Goal: Task Accomplishment & Management: Complete application form

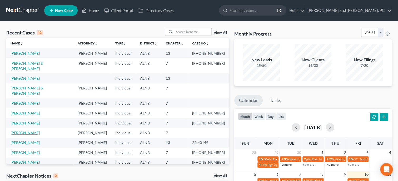
click at [26, 130] on link "[PERSON_NAME]" at bounding box center [25, 132] width 29 height 4
select select "1"
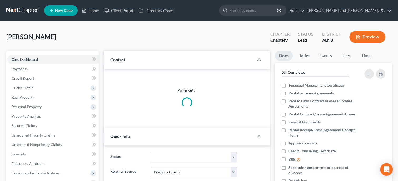
select select "0"
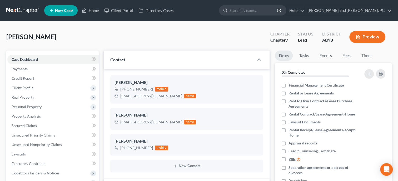
scroll to position [113, 0]
click at [34, 142] on span "Unsecured Nonpriority Claims" at bounding box center [37, 144] width 50 height 4
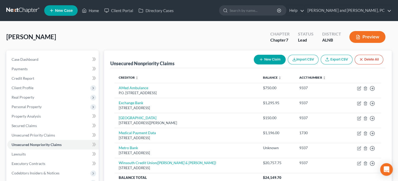
click at [263, 58] on button "New Claim" at bounding box center [270, 60] width 32 height 10
select select "0"
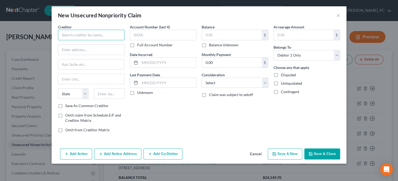
click at [103, 39] on input "text" at bounding box center [91, 35] width 67 height 11
type input "MMC South Pulmonary & Sleep Assoc of MC"
type input "Dept 2051"
click at [88, 65] on input "text" at bounding box center [91, 64] width 66 height 10
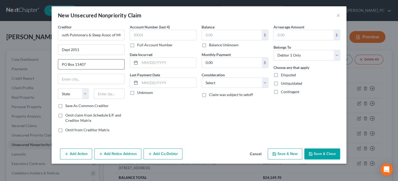
type input "PO Box 11407"
type input "35246"
type input "[GEOGRAPHIC_DATA]"
select select "0"
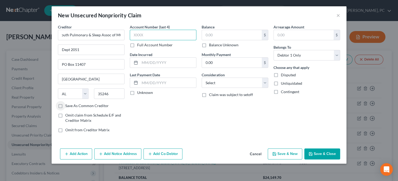
click at [144, 33] on input "text" at bounding box center [163, 35] width 67 height 11
type input "2"
type input "2120"
click at [155, 61] on input "text" at bounding box center [168, 63] width 56 height 10
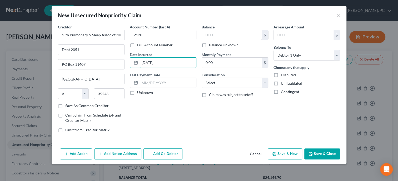
type input "[DATE]"
click at [205, 35] on input "text" at bounding box center [232, 35] width 60 height 10
type input "130.00"
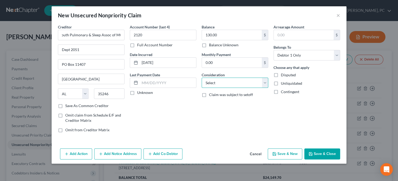
select select "9"
click option "Medical Services" at bounding box center [0, 0] width 0 height 0
click at [332, 152] on button "Save & Close" at bounding box center [322, 153] width 36 height 11
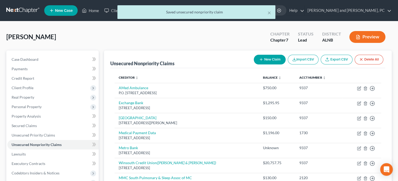
click at [87, 32] on div "[PERSON_NAME] Upgraded Chapter Chapter 7 Status Lead District ALNB Preview" at bounding box center [198, 39] width 385 height 23
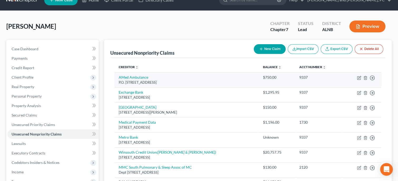
scroll to position [0, 0]
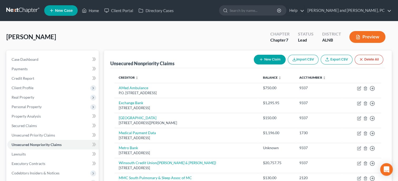
click at [269, 63] on button "New Claim" at bounding box center [270, 60] width 32 height 10
select select "0"
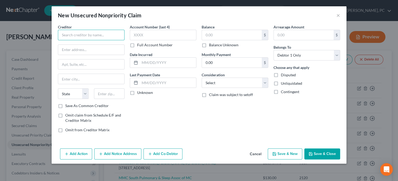
click at [85, 39] on input "text" at bounding box center [91, 35] width 67 height 11
type input "Sequium Asset Solutions"
type input "[STREET_ADDRESS]"
type input "Ste 200"
type input "30339"
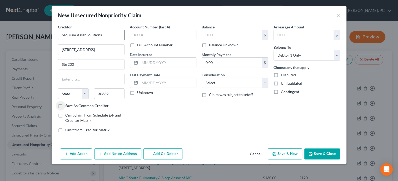
type input "[GEOGRAPHIC_DATA]"
select select "10"
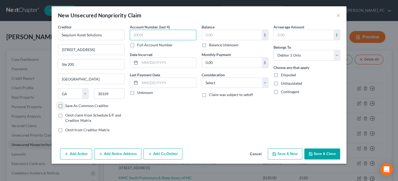
click at [143, 32] on input "text" at bounding box center [163, 35] width 67 height 11
type input "6162"
click at [151, 61] on input "text" at bounding box center [168, 63] width 56 height 10
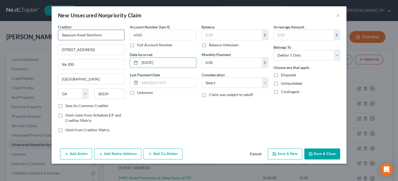
type input "[DATE]"
click at [112, 36] on input "Sequium Asset Solutions" at bounding box center [91, 35] width 67 height 11
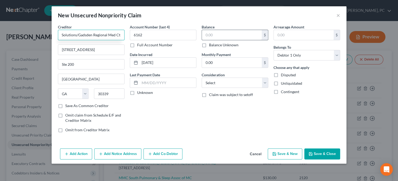
type input "Sequium Asset Solutions/Gadsden Regional Med Ctr"
click at [214, 31] on input "text" at bounding box center [232, 35] width 60 height 10
type input "1,020.00"
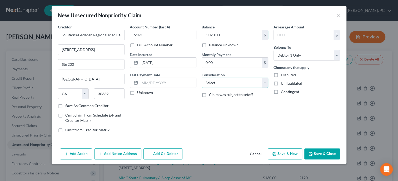
click at [201, 78] on select "Select Cable / Satellite Services Collection Agency Credit Card Debt Debt Couns…" at bounding box center [234, 83] width 67 height 11
select select "9"
click option "Medical Services" at bounding box center [0, 0] width 0 height 0
click at [326, 155] on button "Save & Close" at bounding box center [322, 153] width 36 height 11
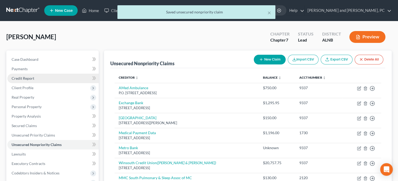
click at [72, 79] on link "Credit Report" at bounding box center [52, 78] width 91 height 9
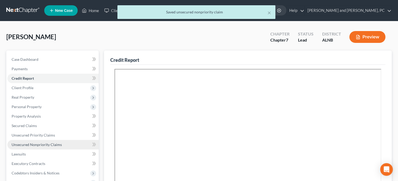
click at [40, 144] on span "Unsecured Nonpriority Claims" at bounding box center [37, 144] width 50 height 4
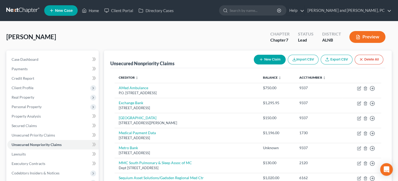
click at [264, 57] on button "New Claim" at bounding box center [270, 60] width 32 height 10
select select "0"
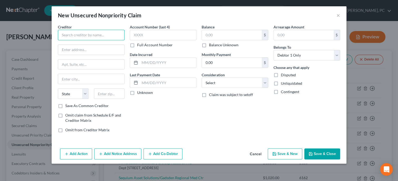
click at [116, 38] on input "text" at bounding box center [91, 35] width 67 height 11
type input "Trident Holdco LLC"
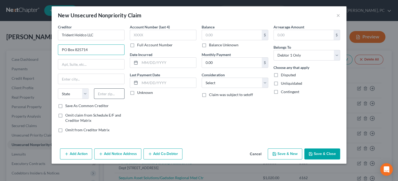
type input "PO Box 825714"
click at [105, 94] on input "text" at bounding box center [109, 93] width 31 height 11
type input "19182"
type input "[GEOGRAPHIC_DATA]"
select select "39"
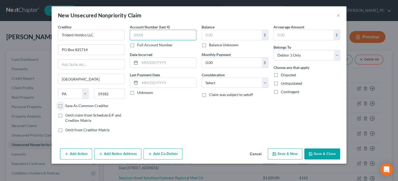
click at [175, 37] on input "text" at bounding box center [163, 35] width 67 height 11
type input "1723"
click at [181, 62] on input "text" at bounding box center [168, 63] width 56 height 10
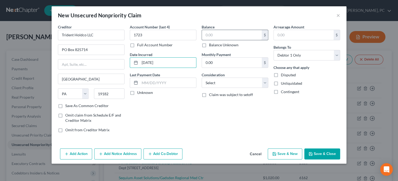
type input "[DATE]"
click at [220, 32] on input "text" at bounding box center [232, 35] width 60 height 10
type input "19.80"
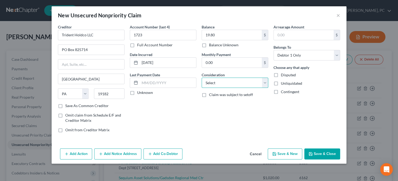
select select "9"
click option "Medical Services" at bounding box center [0, 0] width 0 height 0
click at [326, 153] on button "Save & Close" at bounding box center [322, 153] width 36 height 11
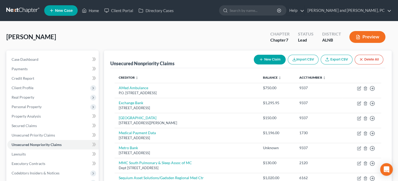
click at [269, 60] on button "New Claim" at bounding box center [270, 60] width 32 height 10
select select "0"
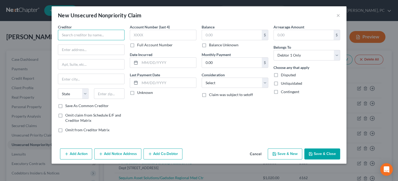
click at [74, 37] on input "text" at bounding box center [91, 35] width 67 height 11
type input "Prime Healthcare Services/Riverview Regional Phys Group"
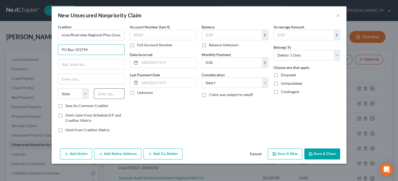
type input "PO Box 101794"
click at [114, 96] on input "text" at bounding box center [109, 93] width 31 height 11
type input "30392"
type input "[GEOGRAPHIC_DATA]"
select select "10"
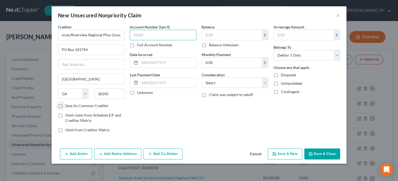
click at [146, 38] on input "text" at bounding box center [163, 35] width 67 height 11
type input "1040"
click at [177, 64] on input "text" at bounding box center [168, 63] width 56 height 10
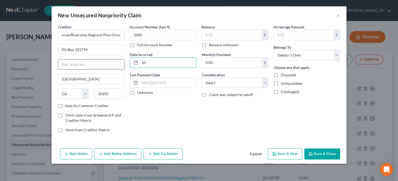
type input "1"
type input "[DATE]"
click at [207, 38] on input "text" at bounding box center [232, 35] width 60 height 10
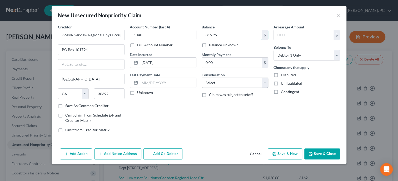
type input "816.95"
select select "9"
click option "Medical Services" at bounding box center [0, 0] width 0 height 0
click at [321, 149] on button "Save & Close" at bounding box center [322, 153] width 36 height 11
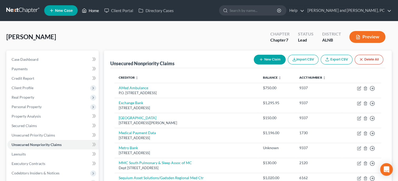
click at [97, 12] on link "Home" at bounding box center [90, 10] width 22 height 9
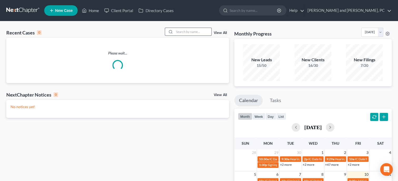
click at [186, 33] on input "search" at bounding box center [192, 32] width 37 height 8
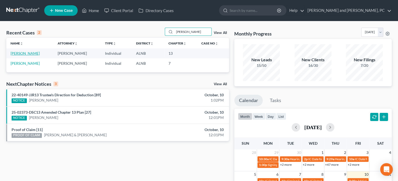
type input "[PERSON_NAME]"
click at [27, 54] on link "[PERSON_NAME]" at bounding box center [25, 53] width 29 height 4
select select "6"
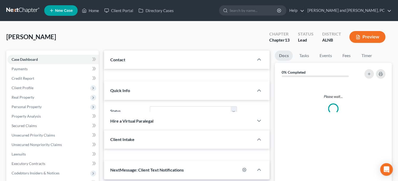
select select "0"
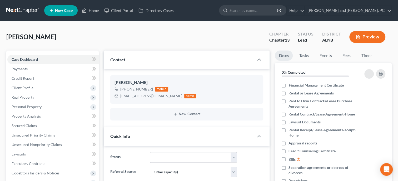
scroll to position [18, 0]
click at [97, 13] on link "Home" at bounding box center [90, 10] width 22 height 9
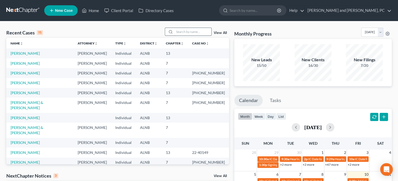
click at [178, 32] on input "search" at bounding box center [192, 32] width 37 height 8
type input "[PERSON_NAME]"
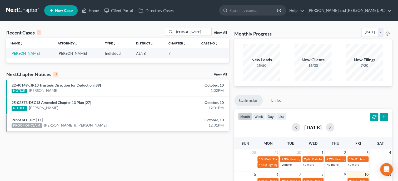
click at [19, 54] on link "[PERSON_NAME]" at bounding box center [25, 53] width 29 height 4
select select "6"
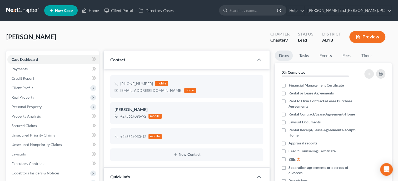
scroll to position [18, 0]
click at [350, 56] on link "Fees" at bounding box center [346, 55] width 17 height 10
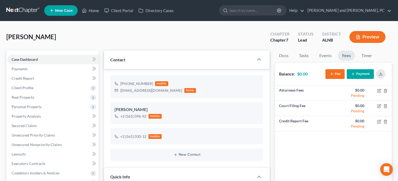
click at [339, 74] on button "Fee" at bounding box center [334, 74] width 19 height 10
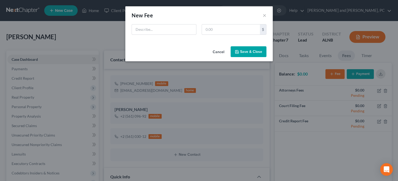
click at [219, 50] on button "Cancel" at bounding box center [218, 52] width 20 height 11
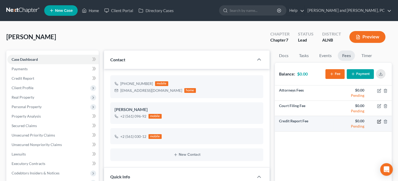
click at [378, 121] on icon "button" at bounding box center [379, 121] width 2 height 2
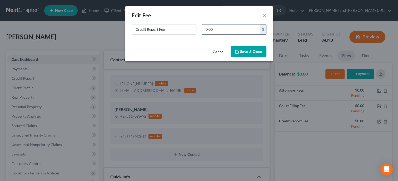
click at [234, 32] on input "0.00" at bounding box center [231, 29] width 58 height 10
type input "5"
type input "64.00"
click at [254, 55] on button "Save & Close" at bounding box center [248, 51] width 36 height 11
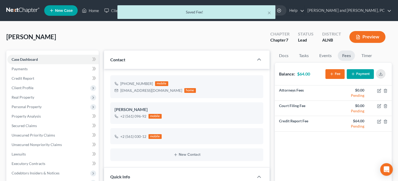
click at [334, 73] on button "Fee" at bounding box center [334, 74] width 19 height 10
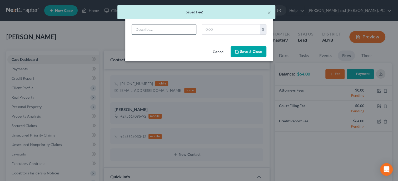
click at [175, 28] on input "text" at bounding box center [164, 29] width 64 height 10
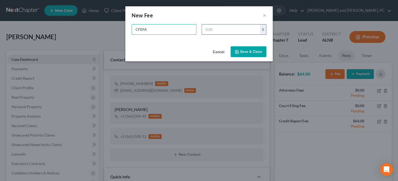
type input "CFEFA"
click at [210, 25] on input "text" at bounding box center [231, 29] width 58 height 10
type input "50.00"
click at [237, 56] on button "Save & Close" at bounding box center [248, 51] width 36 height 11
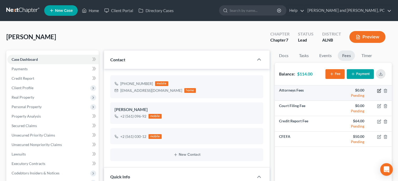
click at [379, 91] on icon "button" at bounding box center [379, 91] width 4 height 4
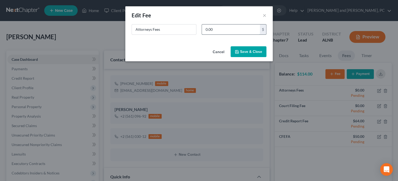
click at [232, 29] on input "0.00" at bounding box center [231, 29] width 58 height 10
type input "1,286.00"
click at [250, 51] on button "Save & Close" at bounding box center [248, 51] width 36 height 11
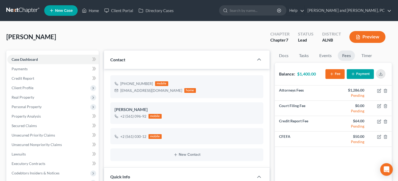
click at [367, 72] on button "Payment" at bounding box center [359, 74] width 27 height 10
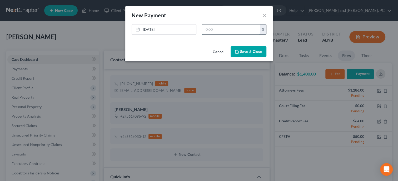
click at [209, 25] on input "text" at bounding box center [231, 29] width 58 height 10
type input "300.00"
click at [242, 52] on button "Save & Close" at bounding box center [248, 51] width 36 height 11
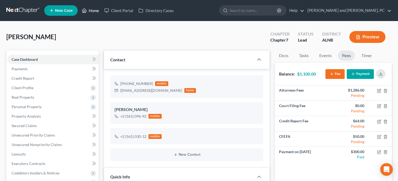
click at [92, 11] on link "Home" at bounding box center [90, 10] width 22 height 9
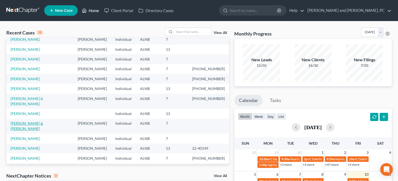
scroll to position [27, 0]
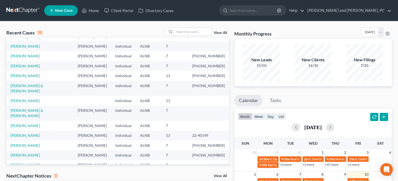
click at [32, 163] on link "[PERSON_NAME][GEOGRAPHIC_DATA]" at bounding box center [30, 168] width 38 height 10
select select "6"
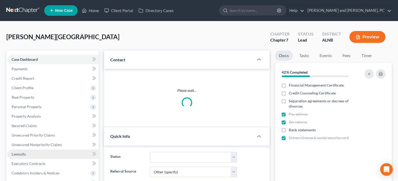
select select "0"
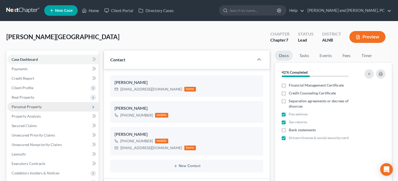
scroll to position [934, 0]
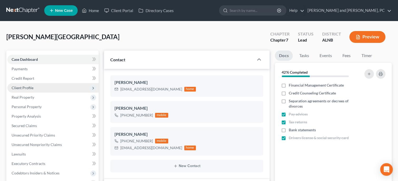
click at [25, 91] on span "Client Profile" at bounding box center [52, 87] width 91 height 9
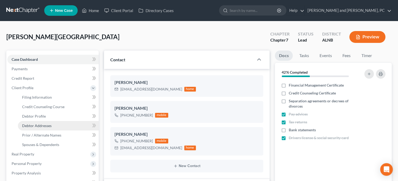
click at [32, 124] on span "Debtor Addresses" at bounding box center [36, 125] width 29 height 4
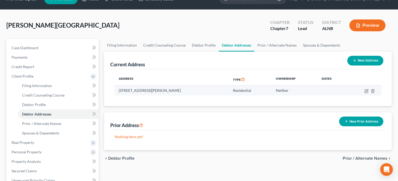
scroll to position [27, 0]
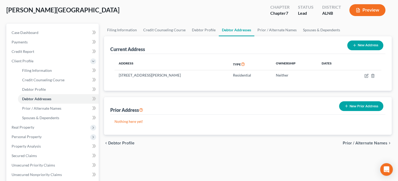
click at [345, 107] on icon "button" at bounding box center [346, 106] width 4 height 4
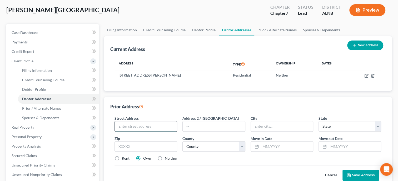
click at [145, 128] on input "text" at bounding box center [146, 126] width 62 height 10
type input "[STREET_ADDRESS][PERSON_NAME]"
type input "35903"
type input "Gadsden"
select select "0"
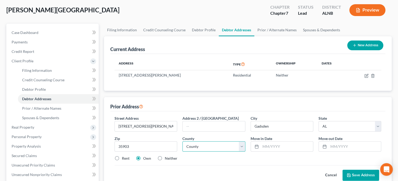
select select "27"
click option "[GEOGRAPHIC_DATA]" at bounding box center [0, 0] width 0 height 0
click at [165, 158] on label "Neither" at bounding box center [171, 158] width 13 height 5
click at [167, 158] on input "Neither" at bounding box center [168, 157] width 3 height 3
radio input "true"
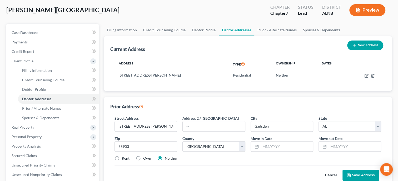
click at [357, 174] on button "Save Address" at bounding box center [360, 175] width 37 height 11
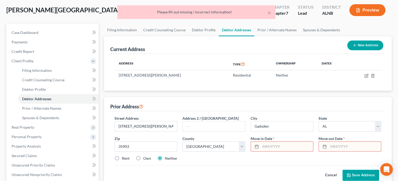
click at [276, 147] on input "text" at bounding box center [286, 146] width 52 height 10
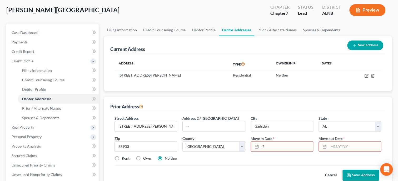
type input "?"
click at [335, 148] on input "text" at bounding box center [354, 146] width 52 height 10
type input "?"
click at [355, 176] on button "Save Address" at bounding box center [360, 175] width 37 height 11
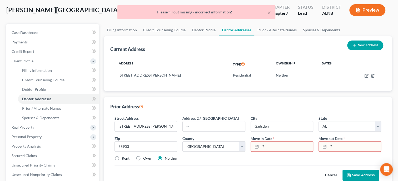
click at [267, 146] on input "?" at bounding box center [286, 146] width 52 height 10
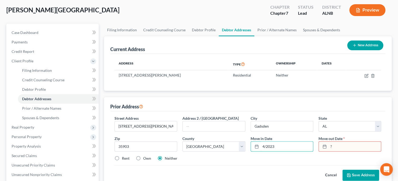
type input "4/2023"
click at [333, 147] on input "?" at bounding box center [354, 146] width 52 height 10
type input "9/2025"
click at [349, 174] on polyline at bounding box center [348, 174] width 1 height 1
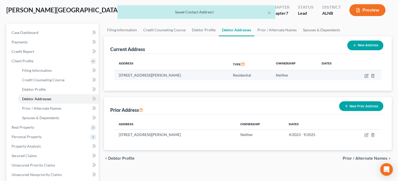
click at [363, 76] on td at bounding box center [364, 75] width 34 height 10
click at [366, 75] on icon "button" at bounding box center [366, 76] width 4 height 4
select select "0"
select select "27"
select select "0"
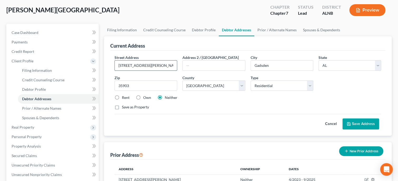
drag, startPoint x: 158, startPoint y: 63, endPoint x: 117, endPoint y: 60, distance: 40.6
click at [117, 60] on div "[STREET_ADDRESS][PERSON_NAME]" at bounding box center [145, 65] width 63 height 11
type input "[STREET_ADDRESS][PERSON_NAME]"
click at [133, 83] on input "35903" at bounding box center [145, 85] width 63 height 11
type input "35907"
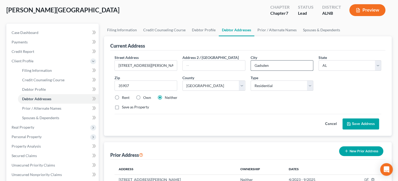
drag, startPoint x: 271, startPoint y: 60, endPoint x: 251, endPoint y: 61, distance: 20.3
click at [251, 61] on input "Gadsden" at bounding box center [282, 65] width 62 height 10
type input "Southside"
click at [350, 121] on button "Save Address" at bounding box center [360, 123] width 37 height 11
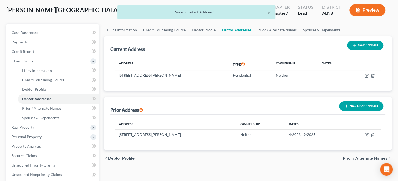
click at [293, 95] on div "Current Address New Address Address Type Ownership Dates [STREET_ADDRESS][PERSO…" at bounding box center [247, 93] width 287 height 114
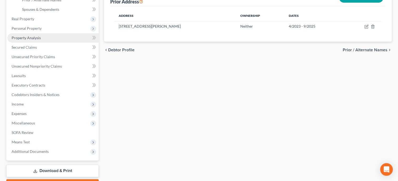
scroll to position [164, 0]
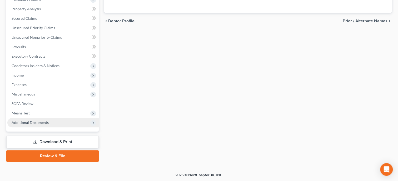
click at [45, 122] on span "Additional Documents" at bounding box center [30, 122] width 37 height 4
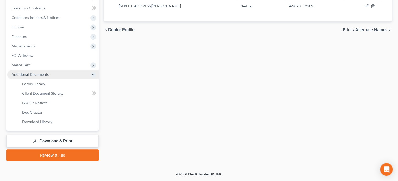
scroll to position [107, 0]
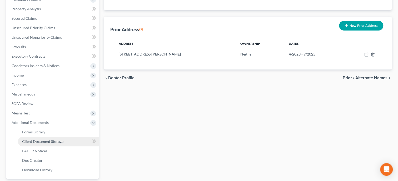
click at [45, 141] on span "Client Document Storage" at bounding box center [42, 141] width 41 height 4
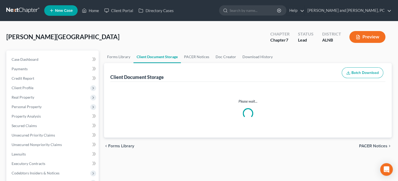
select select "30"
select select "23"
select select "19"
select select "40"
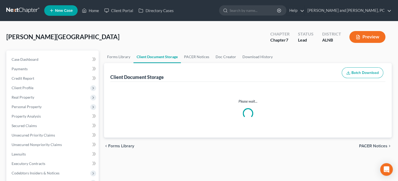
select select "5"
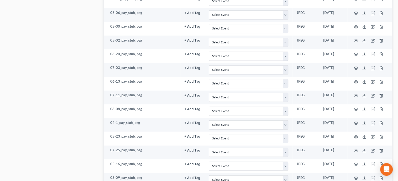
scroll to position [189, 0]
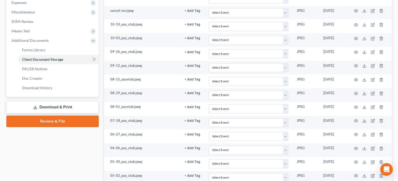
click at [58, 122] on link "Review & File" at bounding box center [52, 121] width 92 height 12
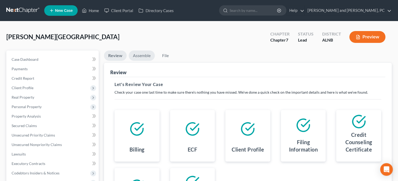
click at [142, 57] on link "Assemble" at bounding box center [142, 55] width 26 height 10
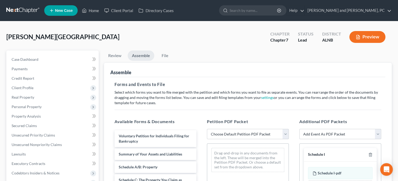
scroll to position [27, 0]
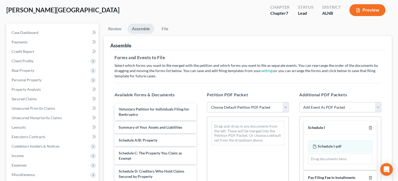
click at [207, 102] on select "Choose Default Petition PDF Packet Complete Bankruptcy Petition (all forms and …" at bounding box center [248, 107] width 82 height 11
select select "0"
click option "Complete Bankruptcy Petition (all forms and schedules)" at bounding box center [0, 0] width 0 height 0
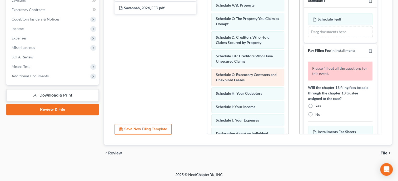
scroll to position [54, 0]
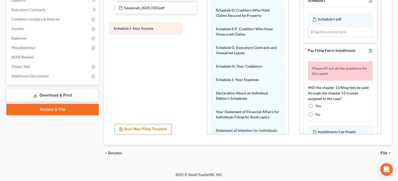
drag, startPoint x: 241, startPoint y: 82, endPoint x: 139, endPoint y: 32, distance: 113.5
click at [207, 32] on div "Schedule I: Your Income Voluntary Petition for Individuals Filing for Bankruptc…" at bounding box center [247, 95] width 81 height 318
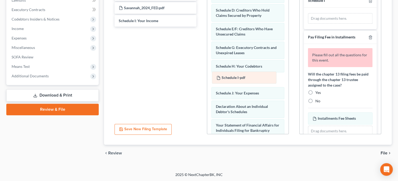
drag, startPoint x: 332, startPoint y: 18, endPoint x: 236, endPoint y: 77, distance: 112.8
click at [308, 24] on div "Schedule I-pdf Amended Schedule I-pdf Schedule I-pdf Amended Schedule I-pdf Dra…" at bounding box center [340, 18] width 64 height 11
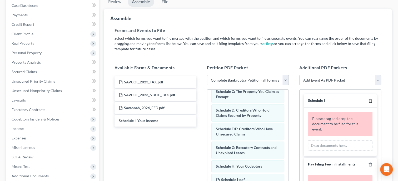
click at [370, 100] on icon "button" at bounding box center [370, 101] width 4 height 4
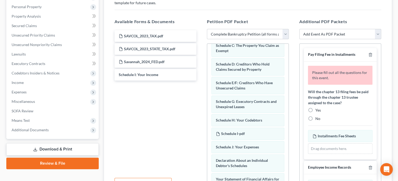
scroll to position [108, 0]
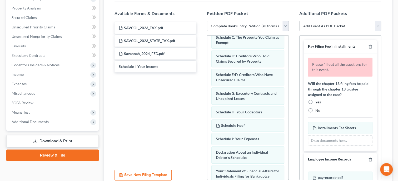
click at [315, 110] on label "No" at bounding box center [317, 110] width 5 height 5
click at [317, 110] on input "No" at bounding box center [318, 109] width 3 height 3
radio input "true"
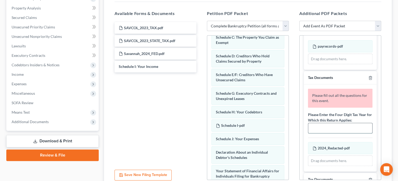
click at [322, 128] on input "text" at bounding box center [340, 128] width 64 height 10
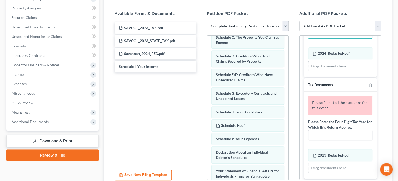
scroll to position [189, 0]
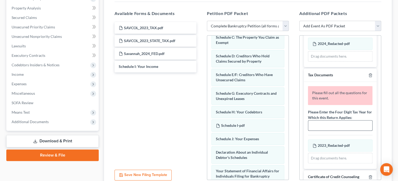
type input "2024"
click at [326, 126] on input "text" at bounding box center [340, 125] width 64 height 10
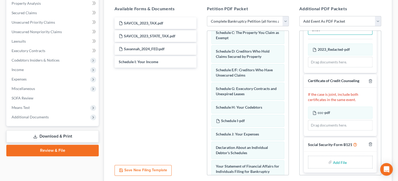
scroll to position [135, 0]
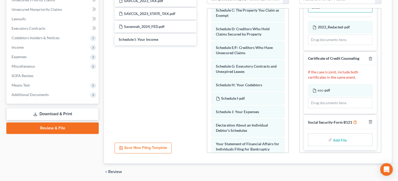
type input "2023"
click at [337, 138] on input "file" at bounding box center [339, 139] width 13 height 9
type input "C:\fakepath\ssnstatement.pdf"
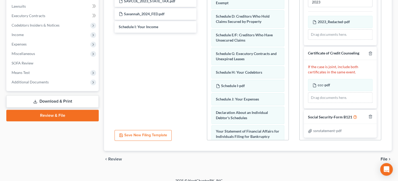
scroll to position [154, 0]
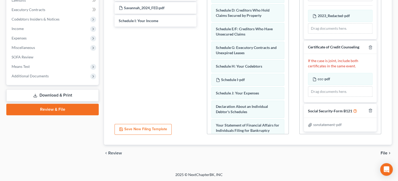
click at [386, 153] on span "File" at bounding box center [383, 153] width 7 height 4
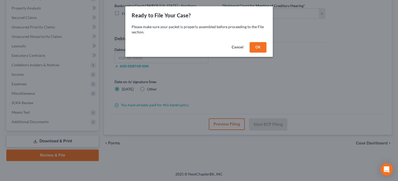
scroll to position [107, 0]
click at [260, 48] on button "OK" at bounding box center [257, 47] width 17 height 11
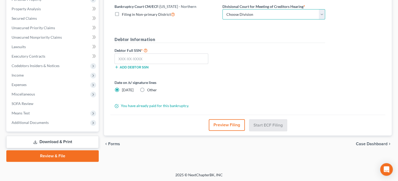
click at [222, 9] on select "Choose Division [GEOGRAPHIC_DATA] [GEOGRAPHIC_DATA] [GEOGRAPHIC_DATA] [GEOGRAPH…" at bounding box center [273, 14] width 103 height 11
select select "0"
click option "Anniston" at bounding box center [0, 0] width 0 height 0
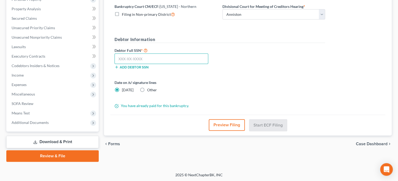
click at [186, 57] on input "text" at bounding box center [161, 58] width 94 height 11
type input "423-49-6210"
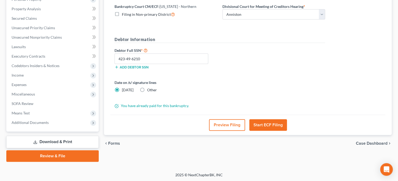
click at [277, 120] on button "Start ECF Filing" at bounding box center [268, 125] width 38 height 12
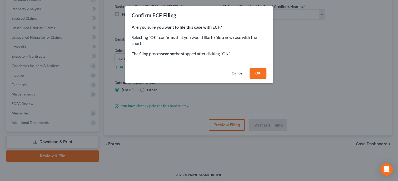
click at [255, 75] on button "OK" at bounding box center [257, 73] width 17 height 11
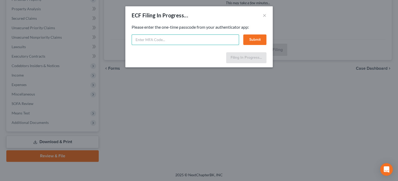
click at [204, 38] on input "text" at bounding box center [184, 39] width 107 height 11
type input "5"
type input "323102"
click at [256, 37] on button "Submit" at bounding box center [254, 39] width 23 height 11
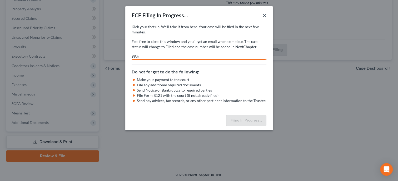
click at [263, 14] on button "×" at bounding box center [264, 15] width 4 height 6
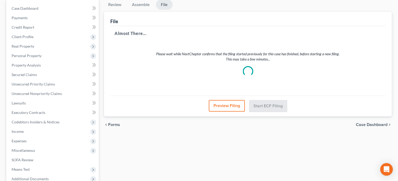
scroll to position [0, 0]
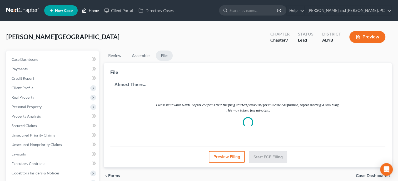
click at [99, 9] on link "Home" at bounding box center [90, 10] width 22 height 9
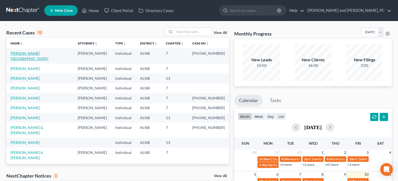
click at [24, 54] on link "[PERSON_NAME][GEOGRAPHIC_DATA]" at bounding box center [30, 56] width 38 height 10
select select "6"
select select "0"
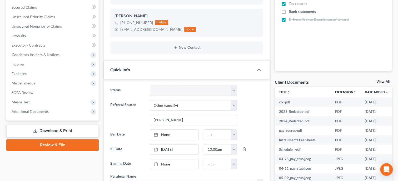
scroll to position [135, 0]
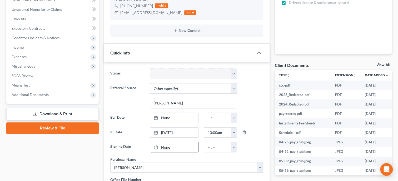
click at [166, 147] on link "None" at bounding box center [174, 147] width 48 height 10
type input "[DATE]"
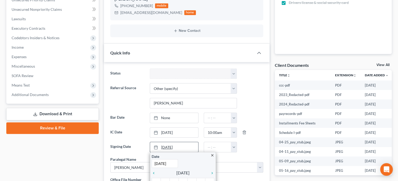
scroll to position [189, 0]
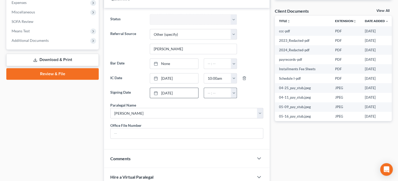
click at [233, 92] on button "button" at bounding box center [234, 93] width 6 height 10
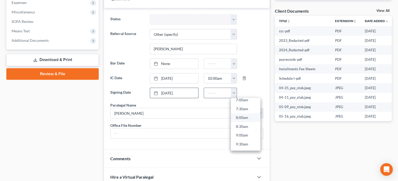
scroll to position [178, 0]
click at [242, 120] on link "11:00am" at bounding box center [245, 120] width 29 height 9
type input "11:00am"
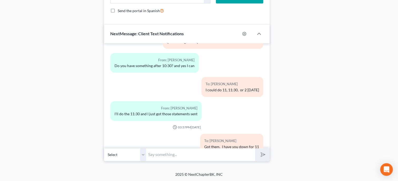
scroll to position [417, 0]
click at [199, 155] on input "text" at bounding box center [200, 154] width 109 height 13
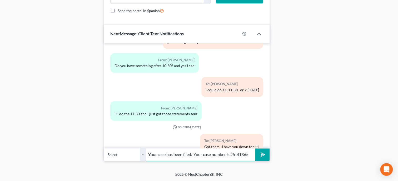
type input "Your case has been filed. Your case number is 25-41365"
click at [264, 154] on icon "submit" at bounding box center [261, 154] width 7 height 7
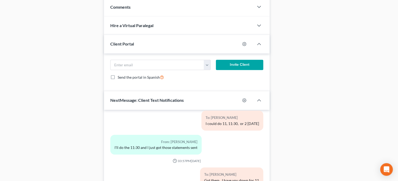
scroll to position [308, 0]
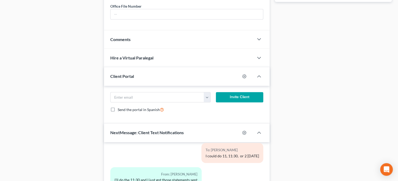
click at [120, 42] on span "Comments" at bounding box center [120, 39] width 20 height 5
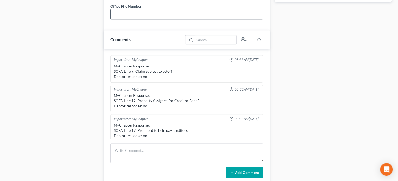
click at [135, 19] on input "text" at bounding box center [186, 14] width 152 height 10
type input "25-098"
click at [81, 70] on div "Case Dashboard Payments Invoices Payments Payments Credit Report Client Profile" at bounding box center [53, 68] width 98 height 653
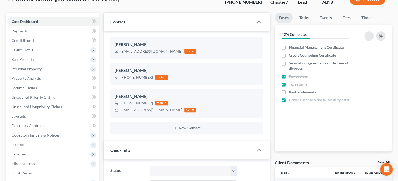
scroll to position [0, 0]
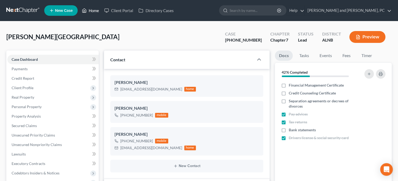
click at [97, 10] on link "Home" at bounding box center [90, 10] width 22 height 9
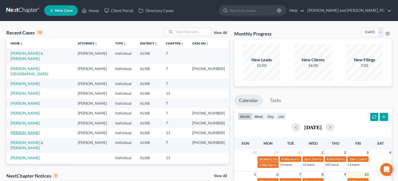
click at [24, 130] on link "[PERSON_NAME]" at bounding box center [25, 132] width 29 height 4
select select "6"
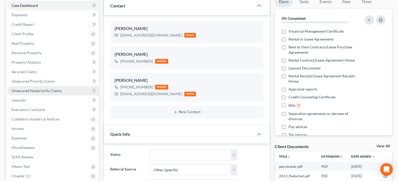
scroll to position [45, 0]
click at [39, 93] on link "Unsecured Nonpriority Claims" at bounding box center [52, 90] width 91 height 9
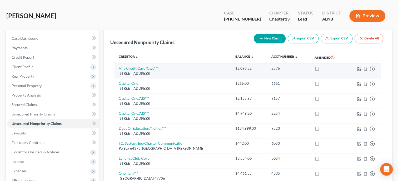
scroll to position [135, 0]
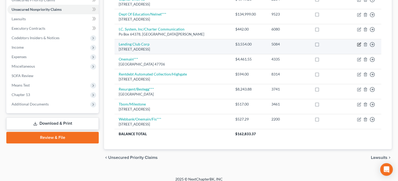
click at [359, 44] on icon "button" at bounding box center [359, 44] width 2 height 2
select select "4"
select select "0"
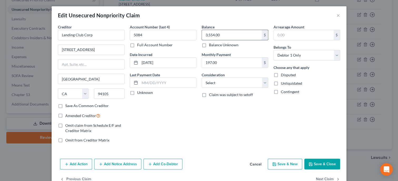
click at [234, 35] on input "3,554.00" at bounding box center [232, 35] width 60 height 10
type input "3,488.29"
click at [111, 37] on input "Lending Club Corp" at bounding box center [91, 35] width 67 height 11
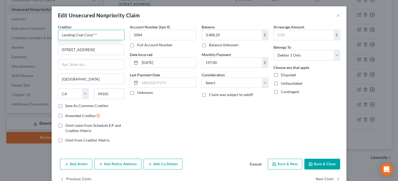
type input "Lending Club Corp***"
click at [327, 162] on button "Save & Close" at bounding box center [322, 164] width 36 height 11
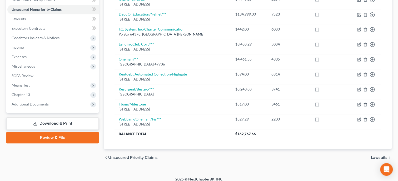
scroll to position [0, 0]
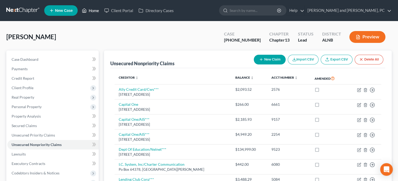
click at [92, 11] on link "Home" at bounding box center [90, 10] width 22 height 9
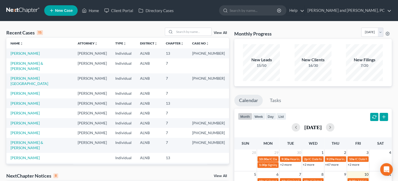
click at [65, 9] on span "New Case" at bounding box center [64, 11] width 18 height 4
select select "1"
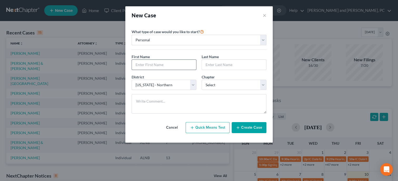
click at [137, 65] on input "text" at bounding box center [164, 65] width 64 height 10
type input "[PERSON_NAME]"
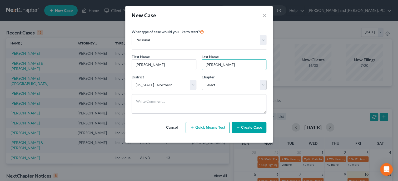
type input "[PERSON_NAME]"
select select "3"
click option "13" at bounding box center [0, 0] width 0 height 0
click at [237, 127] on icon "button" at bounding box center [238, 127] width 4 height 4
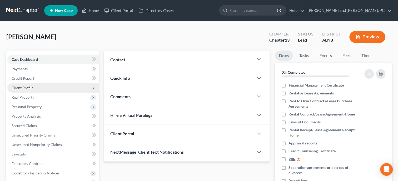
click at [32, 84] on span "Client Profile" at bounding box center [52, 87] width 91 height 9
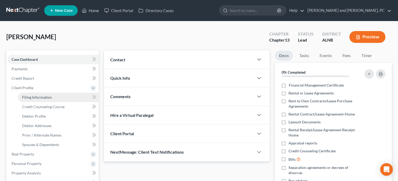
click at [35, 97] on span "Filing Information" at bounding box center [37, 97] width 30 height 4
select select "1"
select select "0"
select select "3"
select select "1"
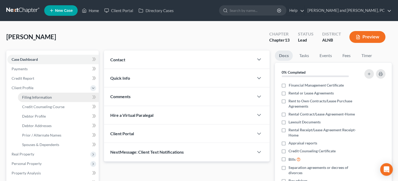
select select "0"
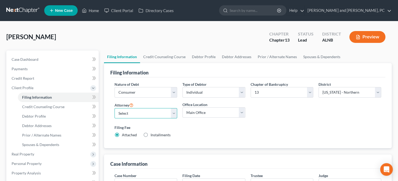
select select "0"
click option "[PERSON_NAME] - [GEOGRAPHIC_DATA]" at bounding box center [0, 0] width 0 height 0
click at [182, 87] on select "Select Individual Joint" at bounding box center [213, 92] width 63 height 11
select select "1"
click option "Joint" at bounding box center [0, 0] width 0 height 0
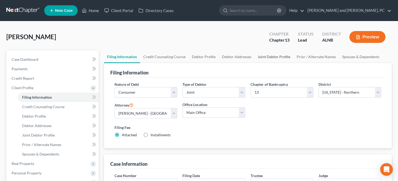
click at [271, 58] on link "Joint Debtor Profile" at bounding box center [273, 56] width 39 height 13
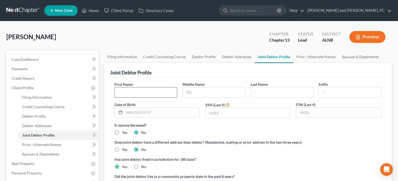
click at [140, 92] on input "text" at bounding box center [146, 92] width 62 height 10
type input "[PERSON_NAME]"
click at [293, 93] on input "text" at bounding box center [282, 92] width 62 height 10
type input "[PERSON_NAME]"
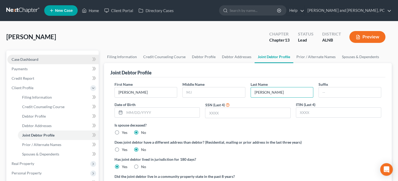
click at [37, 59] on span "Case Dashboard" at bounding box center [25, 59] width 27 height 4
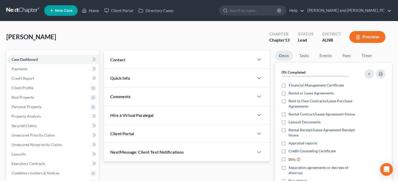
click at [155, 63] on div "Contact" at bounding box center [179, 59] width 150 height 18
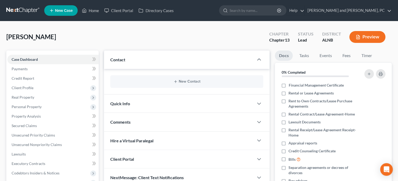
click at [184, 84] on div "New Contact" at bounding box center [186, 81] width 153 height 13
click at [184, 82] on button "New Contact" at bounding box center [186, 81] width 144 height 4
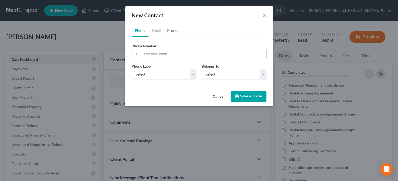
click at [152, 54] on input "tel" at bounding box center [203, 54] width 124 height 10
type input "2565480961"
select select "0"
click option "Mobile" at bounding box center [0, 0] width 0 height 0
select select "0"
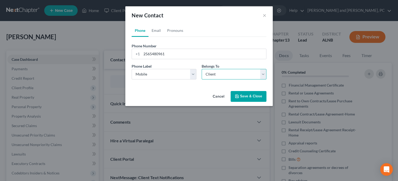
click option "Client" at bounding box center [0, 0] width 0 height 0
select select "0"
click at [158, 32] on link "Email" at bounding box center [156, 30] width 16 height 13
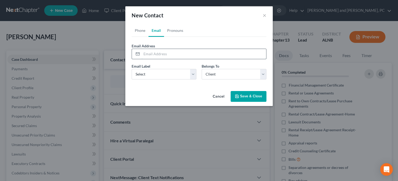
click at [162, 53] on input "email" at bounding box center [203, 54] width 124 height 10
type input "[PERSON_NAME][EMAIL_ADDRESS][PERSON_NAME][DOMAIN_NAME]"
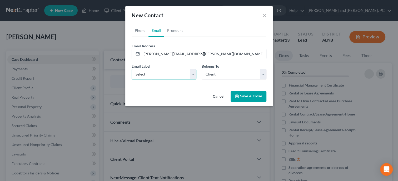
select select "0"
click option "Home" at bounding box center [0, 0] width 0 height 0
click at [242, 97] on button "Save & Close" at bounding box center [248, 96] width 36 height 11
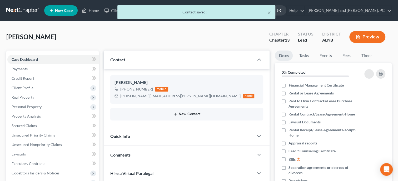
click at [191, 113] on button "New Contact" at bounding box center [186, 114] width 144 height 4
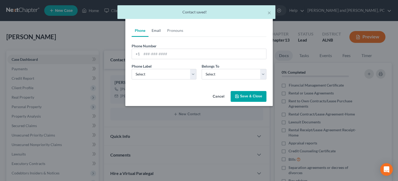
click at [160, 32] on link "Email" at bounding box center [156, 30] width 16 height 13
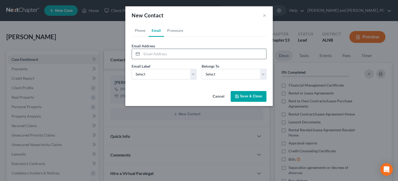
click at [158, 50] on input "email" at bounding box center [203, 54] width 124 height 10
type input "[EMAIL_ADDRESS][DOMAIN_NAME]"
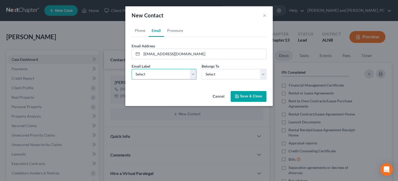
select select "0"
click option "Home" at bounding box center [0, 0] width 0 height 0
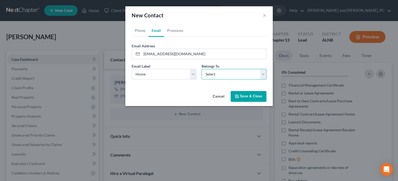
select select "1"
click option "Spouse" at bounding box center [0, 0] width 0 height 0
click at [248, 97] on button "Save & Close" at bounding box center [248, 96] width 36 height 11
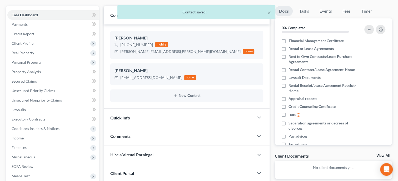
scroll to position [54, 0]
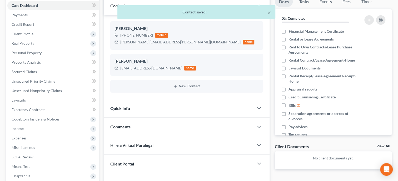
click at [181, 109] on div "Quick Info" at bounding box center [179, 108] width 150 height 18
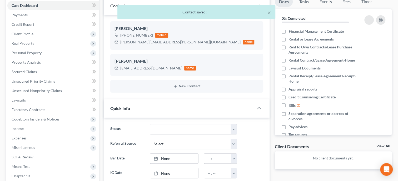
scroll to position [81, 0]
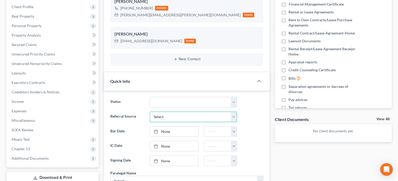
select select "6"
click option "Other (specify)" at bounding box center [0, 0] width 0 height 0
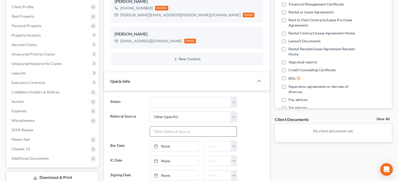
click at [165, 133] on input "text" at bounding box center [193, 131] width 87 height 10
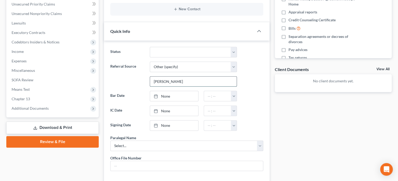
scroll to position [135, 0]
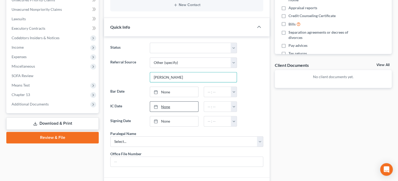
type input "[PERSON_NAME]"
click at [169, 107] on link "None" at bounding box center [174, 107] width 48 height 10
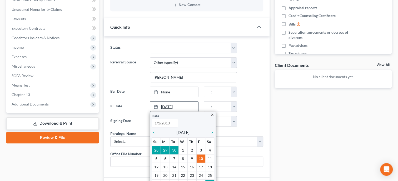
type input "[DATE]"
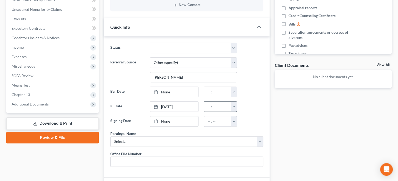
click at [232, 106] on button "button" at bounding box center [234, 107] width 6 height 10
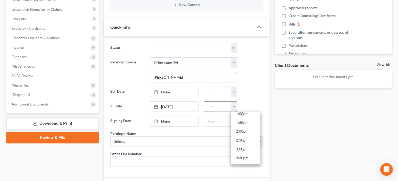
scroll to position [237, 0]
click at [240, 118] on link "1:30pm" at bounding box center [245, 119] width 29 height 9
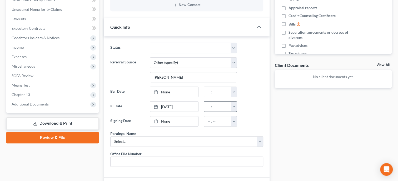
type input "1:30pm"
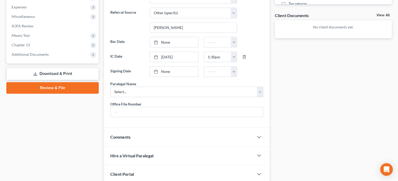
scroll to position [189, 0]
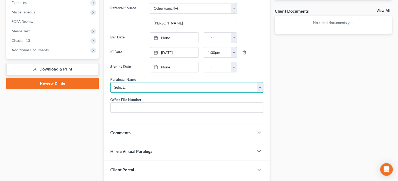
click at [110, 82] on select "Select... [PERSON_NAME]" at bounding box center [186, 87] width 153 height 11
select select "0"
click option "[PERSON_NAME]" at bounding box center [0, 0] width 0 height 0
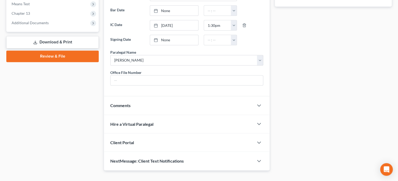
click at [169, 151] on div "Client Portal" at bounding box center [179, 142] width 150 height 18
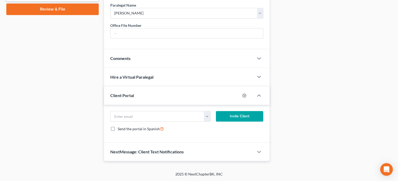
scroll to position [271, 0]
click at [162, 117] on input "email" at bounding box center [156, 116] width 93 height 10
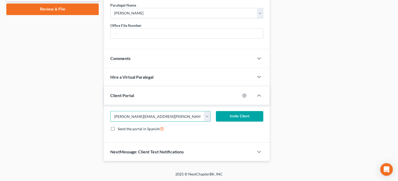
type input "[PERSON_NAME][EMAIL_ADDRESS][PERSON_NAME][DOMAIN_NAME]"
click at [241, 119] on button "Invite Client" at bounding box center [239, 116] width 47 height 11
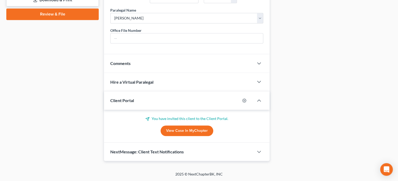
scroll to position [268, 0]
click at [181, 154] on div "NextMessage: Client Text Notifications" at bounding box center [179, 152] width 150 height 18
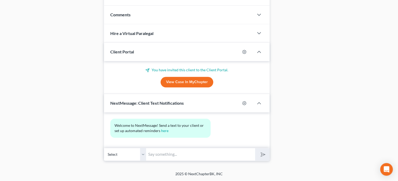
scroll to position [316, 0]
click at [181, 154] on input "text" at bounding box center [200, 154] width 109 height 13
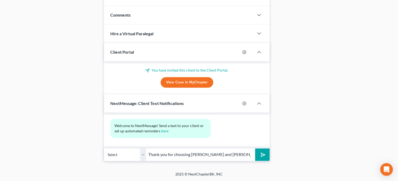
scroll to position [0, 133]
type input "Thank you for choosing [PERSON_NAME] and [PERSON_NAME], P.C. If you have any qu…"
click at [261, 154] on polygon "submit" at bounding box center [262, 154] width 6 height 6
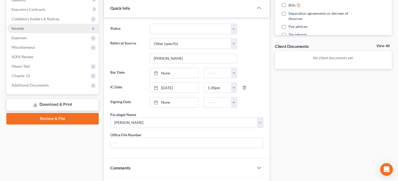
scroll to position [0, 0]
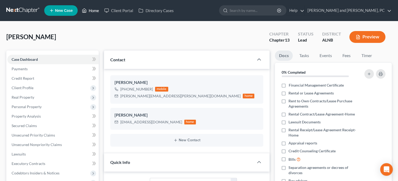
click at [94, 9] on link "Home" at bounding box center [90, 10] width 22 height 9
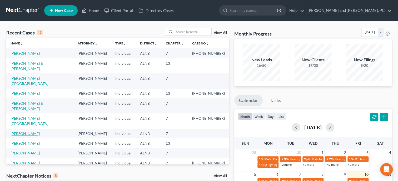
click at [24, 131] on link "[PERSON_NAME]" at bounding box center [25, 133] width 29 height 4
select select "6"
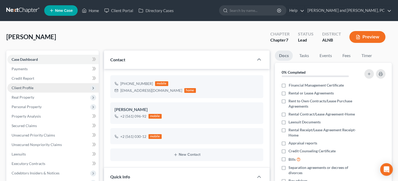
scroll to position [18, 0]
click at [32, 88] on span "Client Profile" at bounding box center [23, 87] width 22 height 4
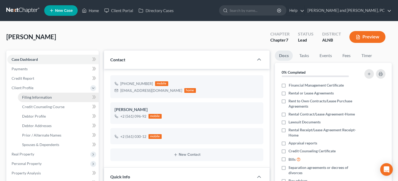
click at [43, 99] on link "Filing Information" at bounding box center [58, 97] width 81 height 9
select select "1"
select select "0"
select select "1"
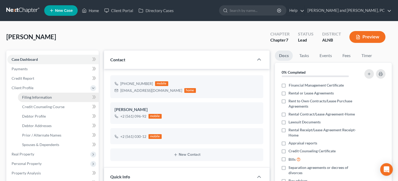
select select "0"
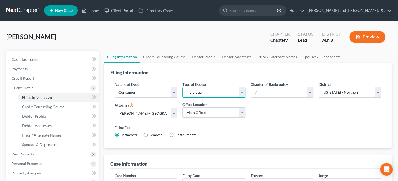
select select "1"
click option "Joint" at bounding box center [0, 0] width 0 height 0
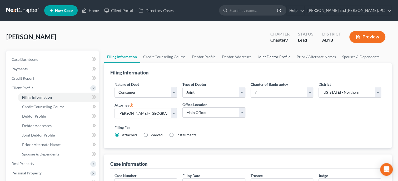
click at [261, 54] on link "Joint Debtor Profile" at bounding box center [273, 56] width 39 height 13
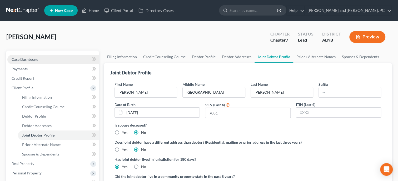
click at [27, 62] on link "Case Dashboard" at bounding box center [52, 59] width 91 height 9
select select "6"
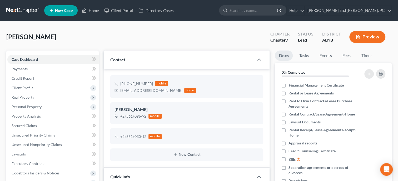
scroll to position [18, 0]
click at [348, 57] on link "Fees" at bounding box center [346, 55] width 17 height 10
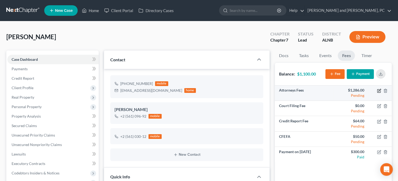
click at [378, 91] on icon "button" at bounding box center [379, 91] width 4 height 4
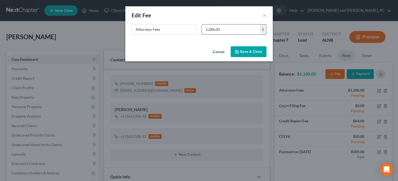
click at [234, 28] on input "1,286.00" at bounding box center [231, 29] width 58 height 10
type input "1,336.00"
click at [239, 48] on button "Save & Close" at bounding box center [248, 51] width 36 height 11
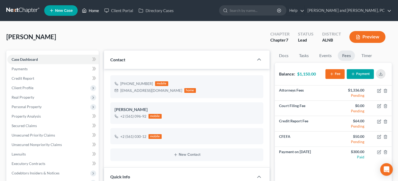
click at [93, 9] on link "Home" at bounding box center [90, 10] width 22 height 9
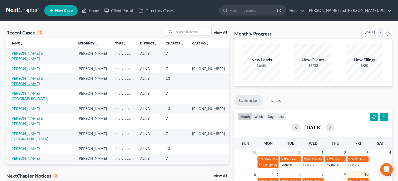
click at [35, 76] on link "[PERSON_NAME] & [PERSON_NAME]" at bounding box center [27, 81] width 33 height 10
select select "6"
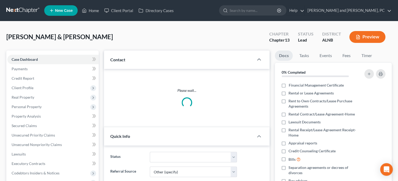
select select "0"
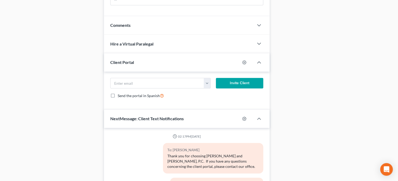
scroll to position [325, 0]
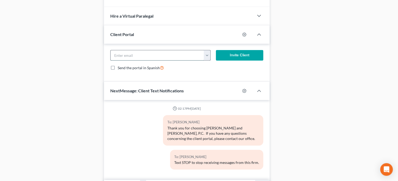
click at [133, 60] on input "email" at bounding box center [156, 55] width 93 height 10
type input "[EMAIL_ADDRESS][DOMAIN_NAME]"
click at [231, 60] on button "Invite Client" at bounding box center [239, 55] width 47 height 11
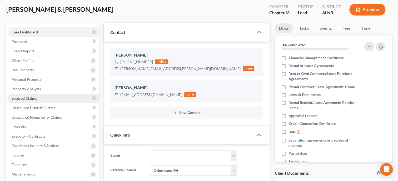
scroll to position [27, 0]
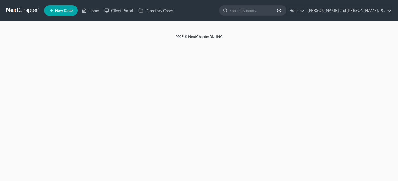
select select "6"
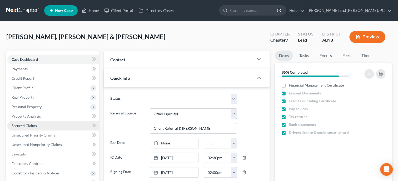
click at [33, 125] on span "Secured Claims" at bounding box center [24, 125] width 25 height 4
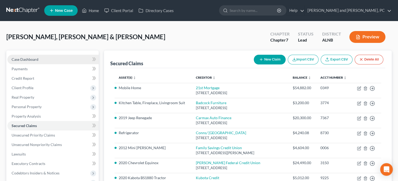
click at [35, 59] on span "Case Dashboard" at bounding box center [25, 59] width 27 height 4
select select "6"
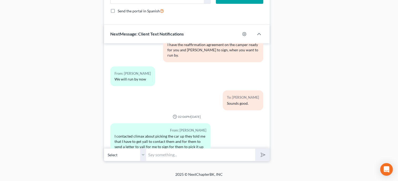
scroll to position [443, 0]
click at [186, 151] on input "text" at bounding box center [200, 154] width 109 height 13
type input "If you will send me a number for them I will call them."
click at [255, 148] on button "submit" at bounding box center [262, 154] width 14 height 12
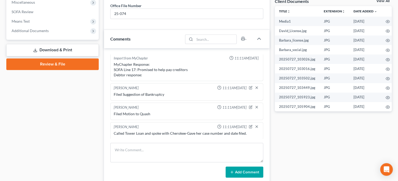
scroll to position [0, 0]
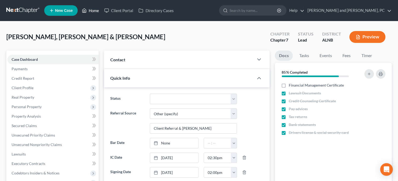
click at [93, 13] on link "Home" at bounding box center [90, 10] width 22 height 9
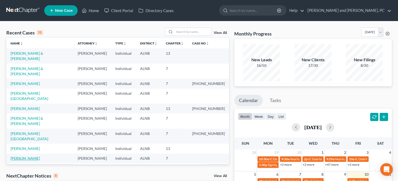
click at [24, 156] on link "[PERSON_NAME]" at bounding box center [25, 158] width 29 height 4
select select "1"
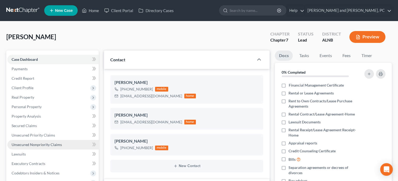
select select "0"
click at [46, 145] on span "Unsecured Nonpriority Claims" at bounding box center [37, 144] width 50 height 4
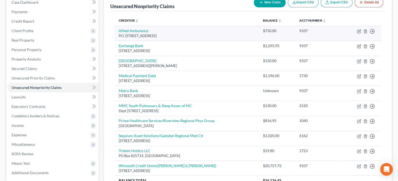
scroll to position [108, 0]
